Goal: Transaction & Acquisition: Purchase product/service

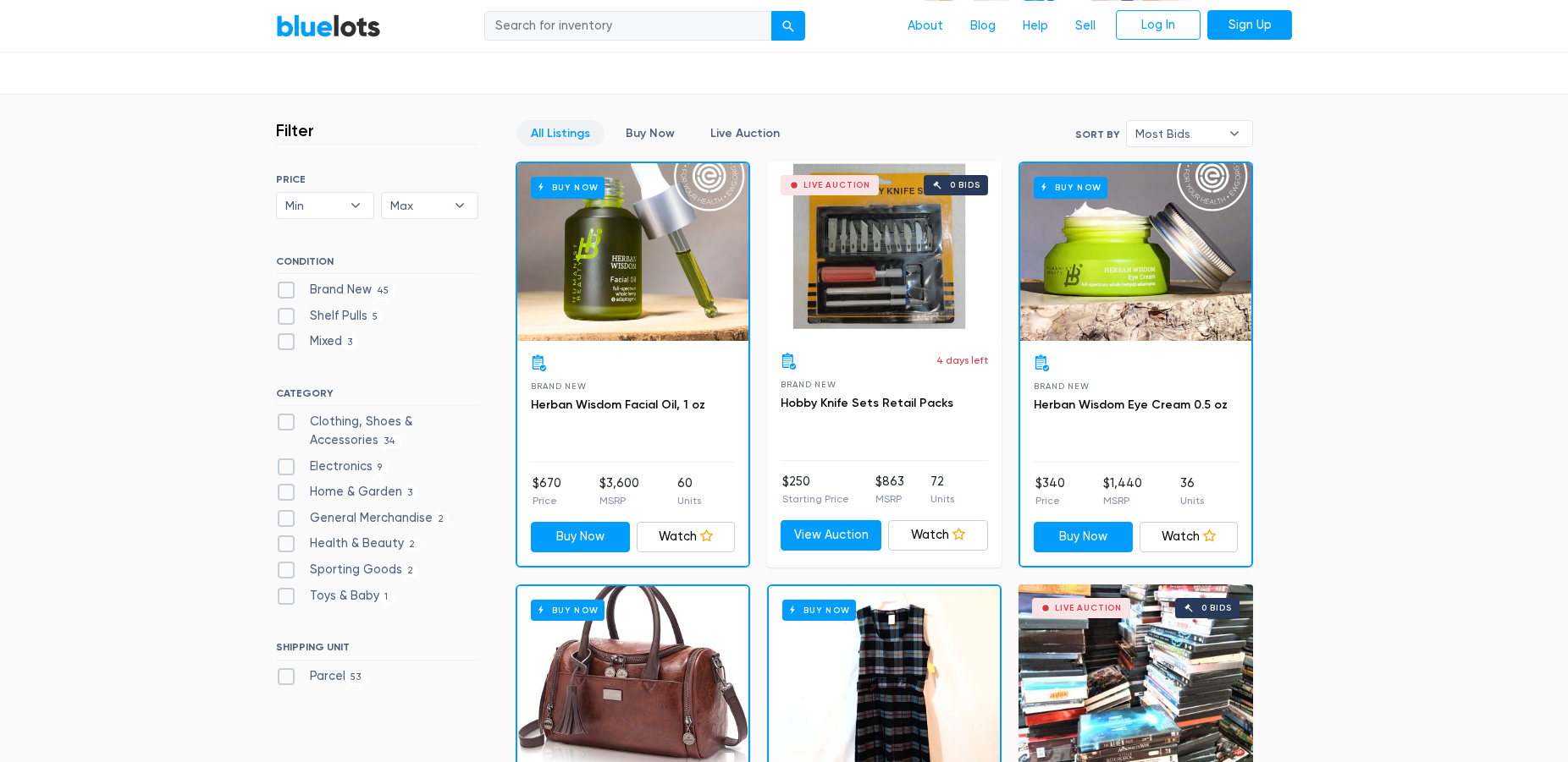
scroll to position [431, 0]
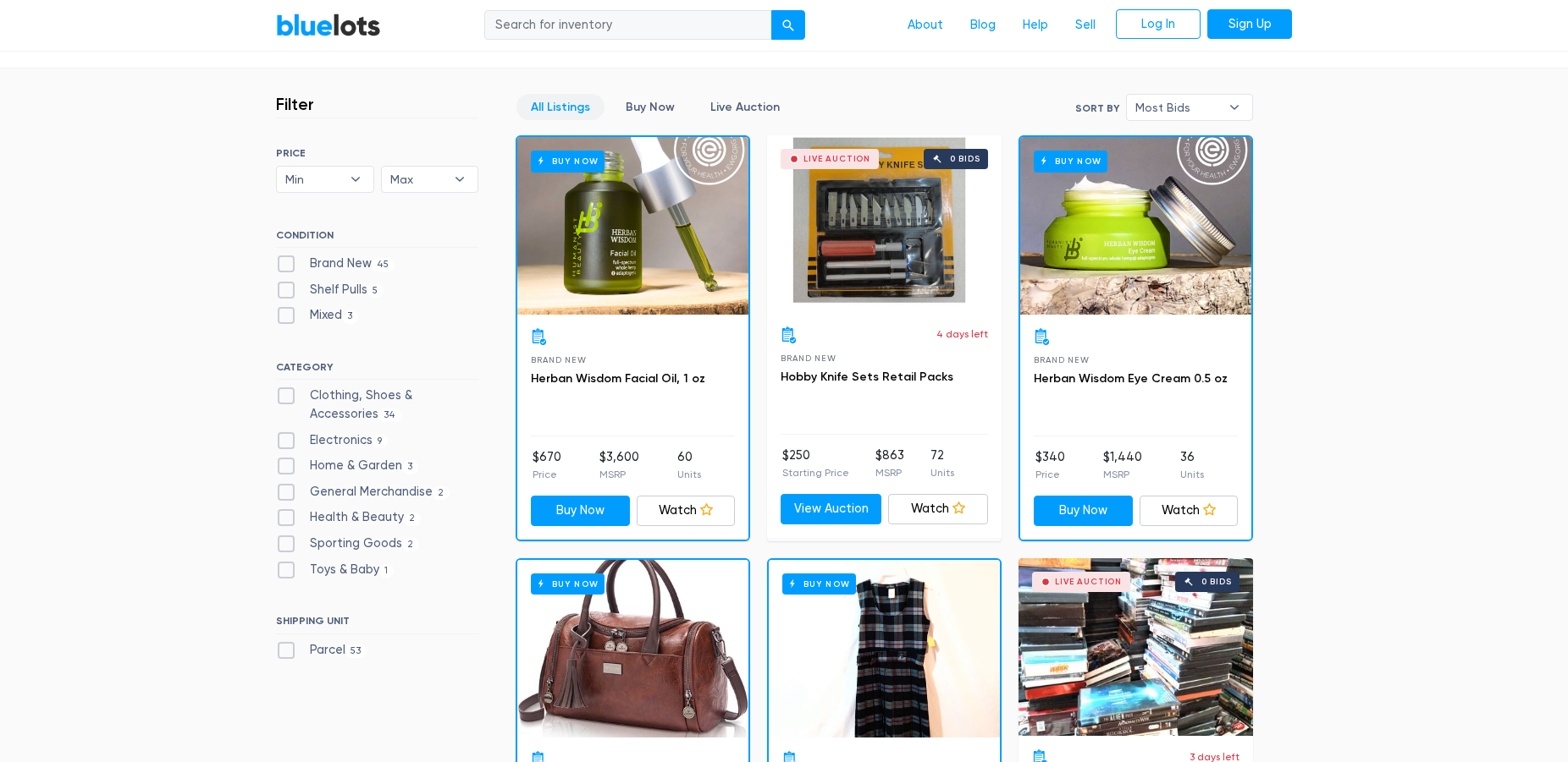
click at [286, 442] on label "Electronics 9" at bounding box center [331, 440] width 112 height 18
click at [286, 442] on input "Electronics 9" at bounding box center [281, 436] width 11 height 11
checkbox input "true"
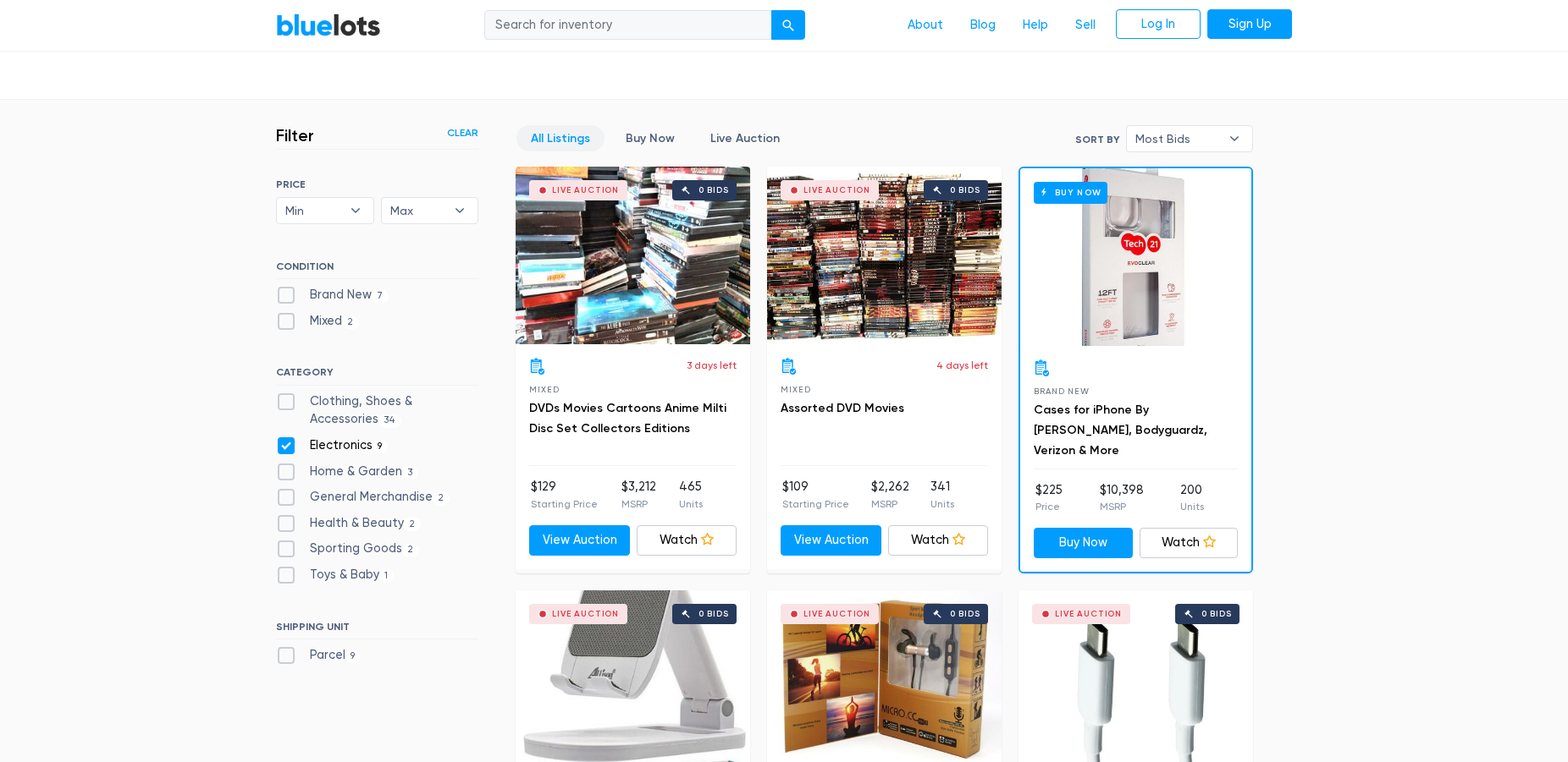
scroll to position [369, 0]
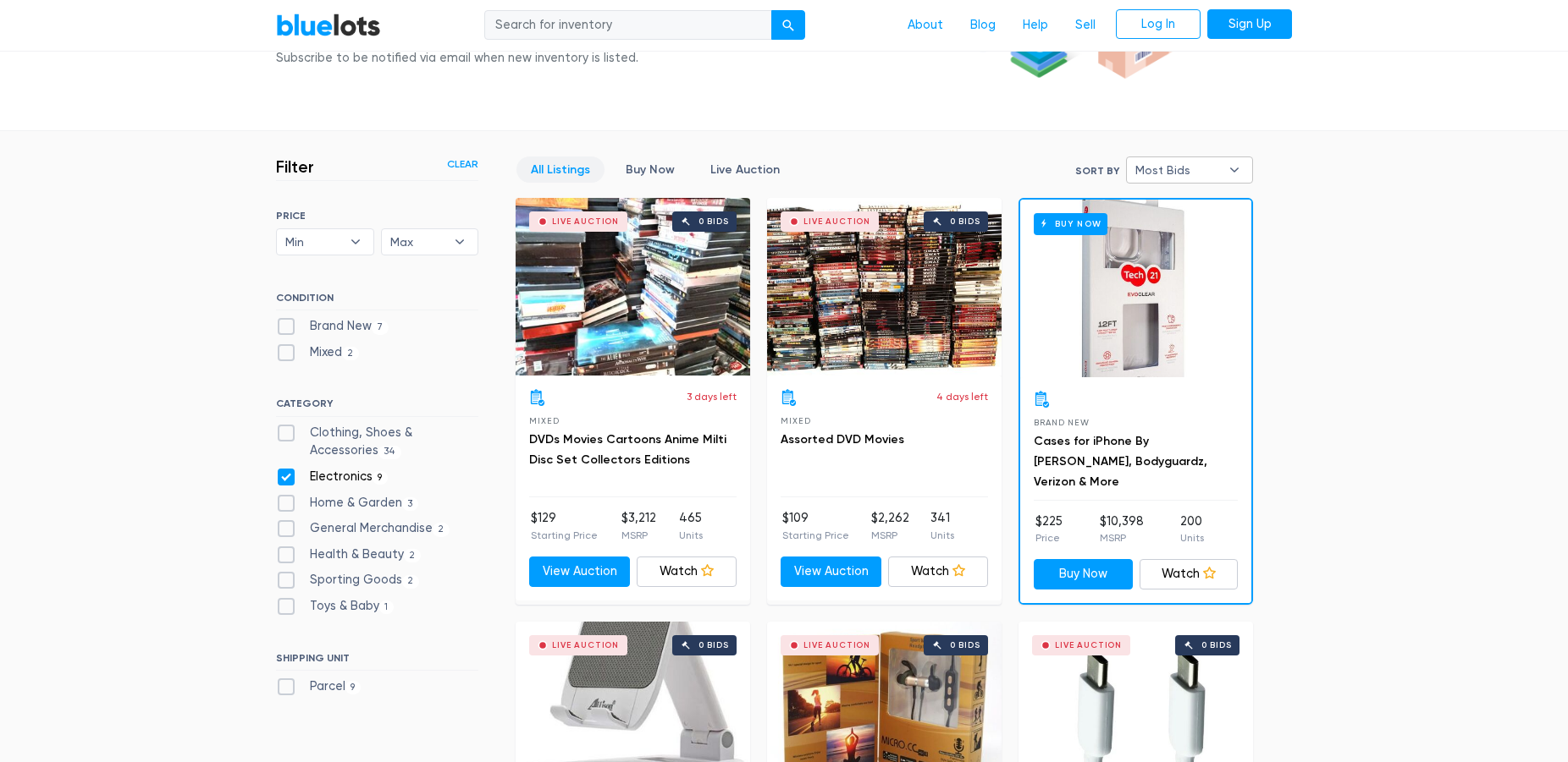
click at [1235, 165] on b "▾" at bounding box center [1234, 170] width 35 height 26
click at [1223, 279] on li "Lowest Price" at bounding box center [1196, 285] width 132 height 27
select select "lowest_price"
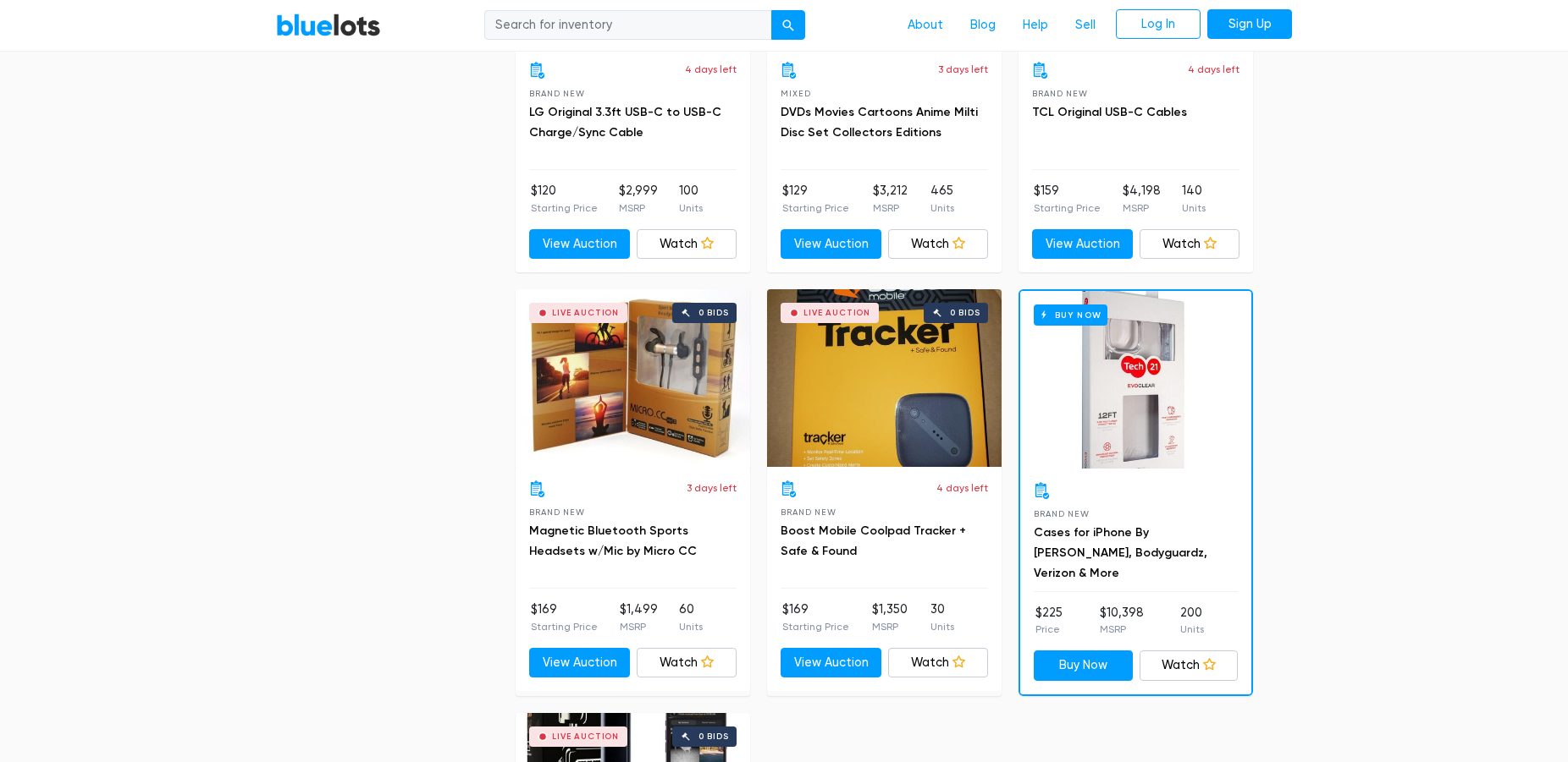
scroll to position [1146, 0]
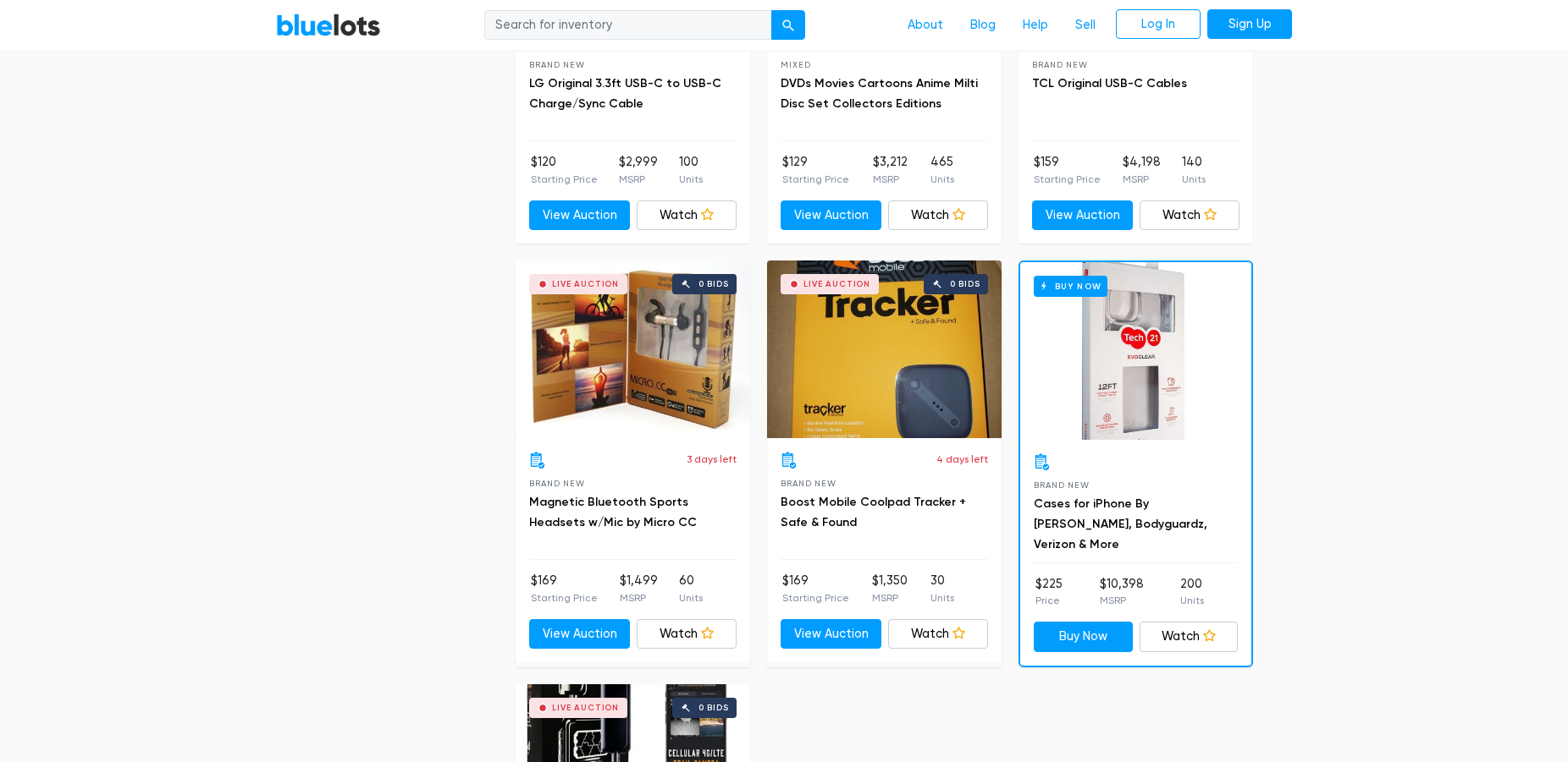
drag, startPoint x: 1358, startPoint y: 326, endPoint x: 1358, endPoint y: 316, distance: 10.0
click at [1358, 320] on section "Filter Filter & Sort Clear SORT BY Most Bids Ending Soonest Newly Listed Lowest…" at bounding box center [784, 266] width 1568 height 1823
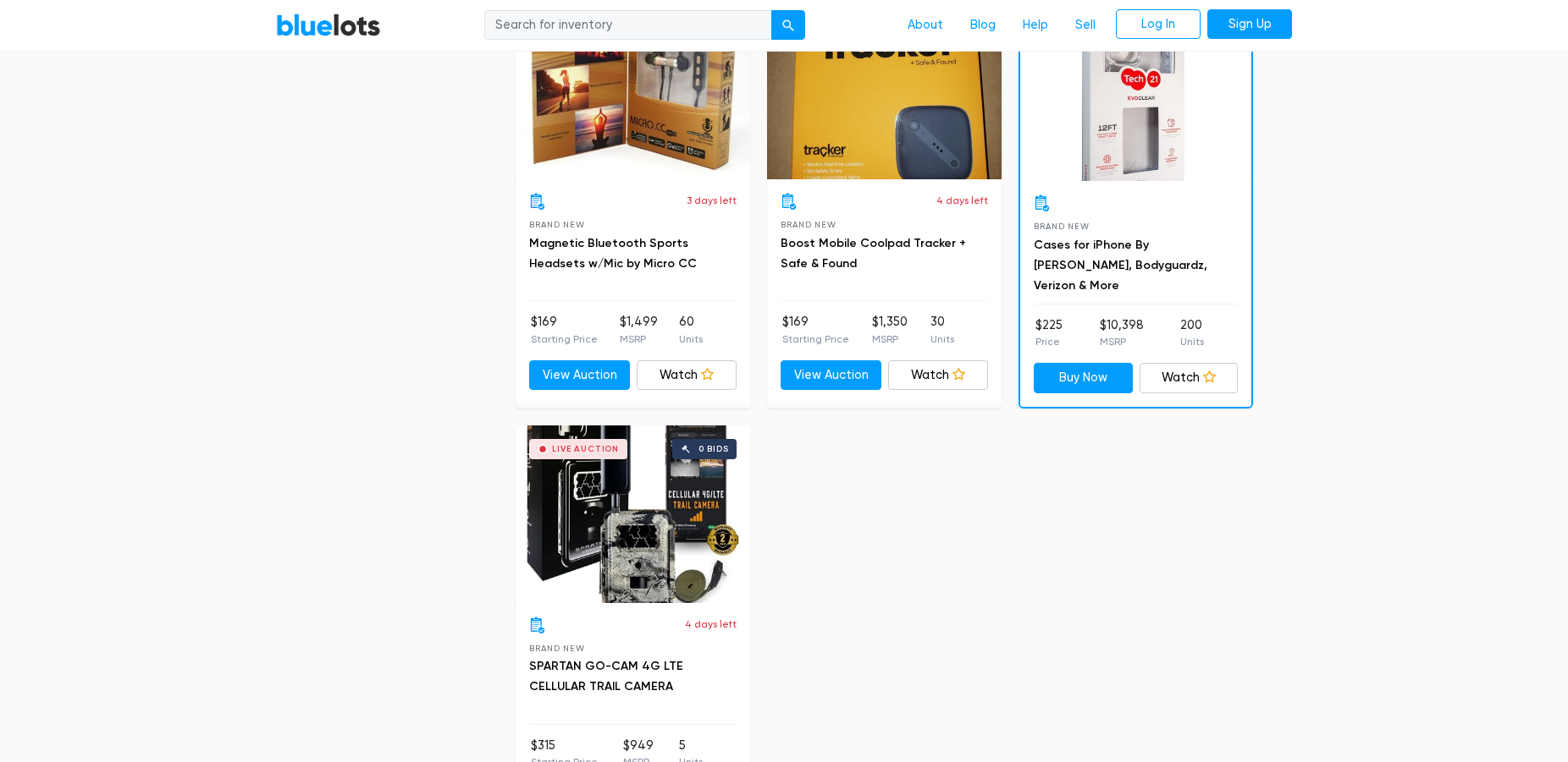
scroll to position [1318, 0]
